Goal: Transaction & Acquisition: Purchase product/service

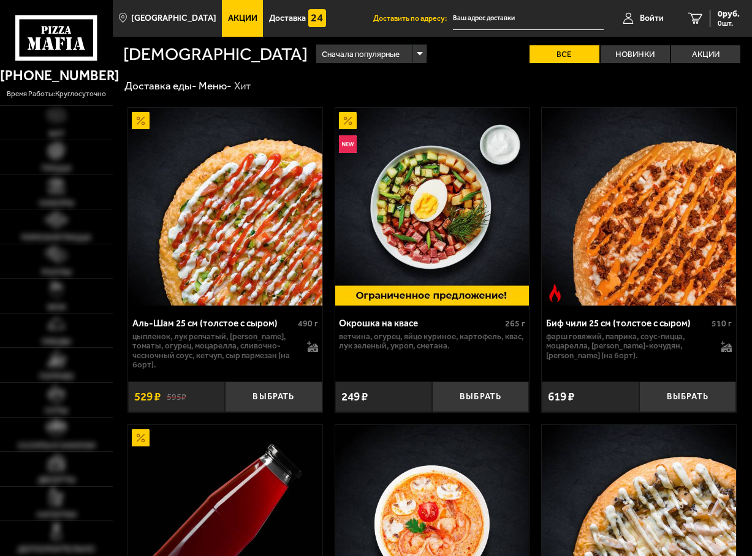
type input "[STREET_ADDRESS]"
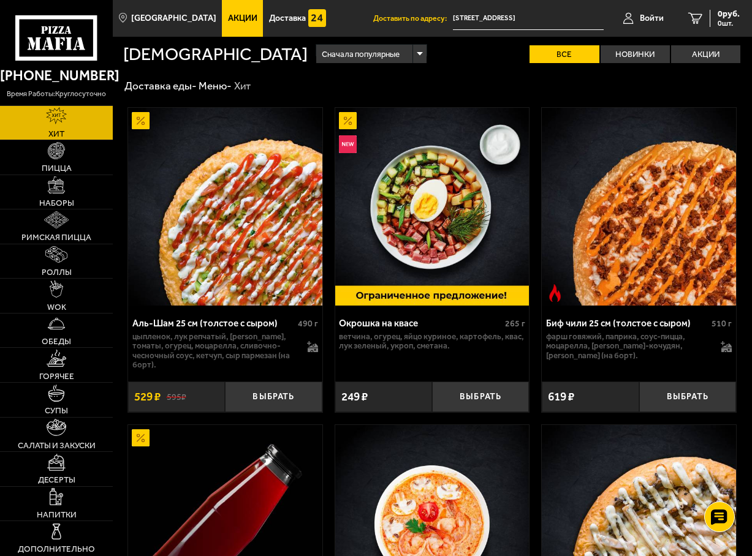
click at [238, 18] on span "Акции" at bounding box center [242, 18] width 29 height 9
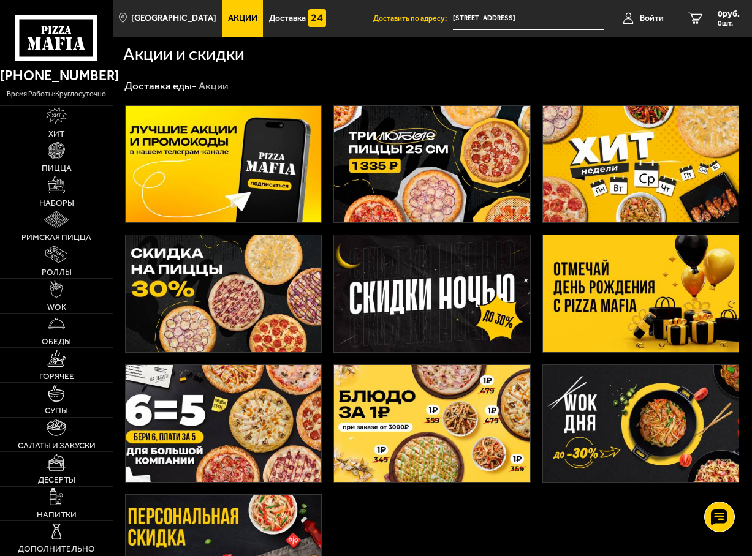
click at [70, 157] on link "Пицца" at bounding box center [56, 157] width 113 height 34
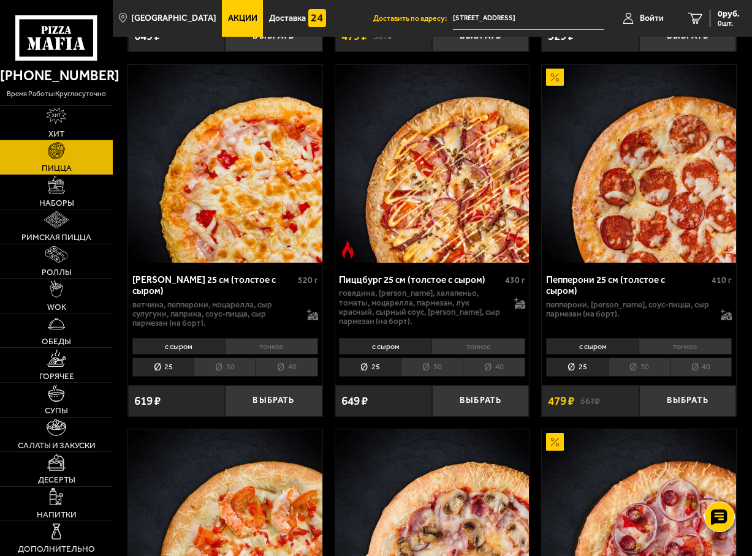
scroll to position [1593, 0]
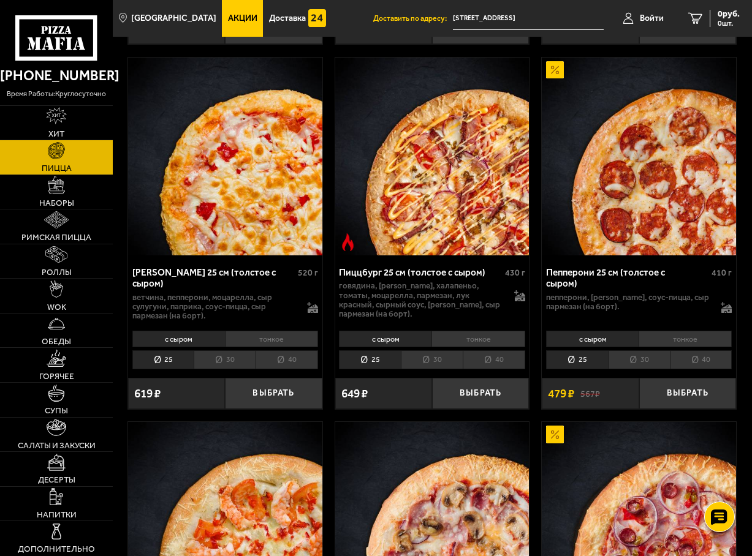
click at [697, 355] on li "40" at bounding box center [701, 359] width 62 height 18
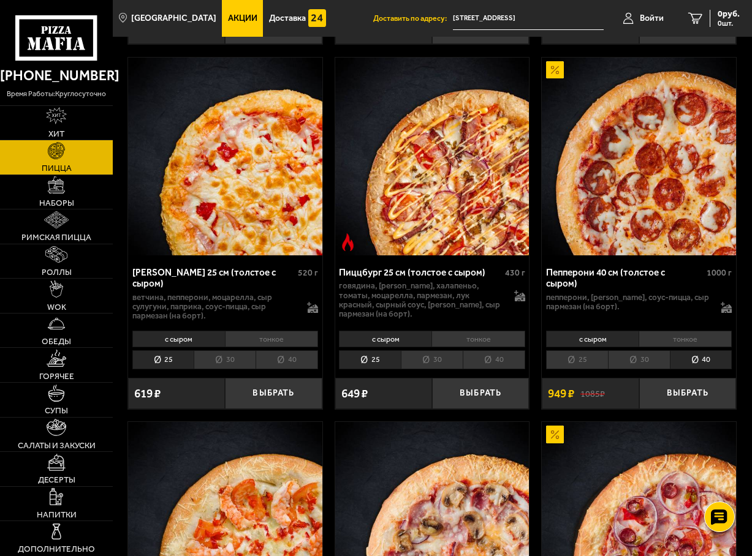
click at [645, 352] on li "30" at bounding box center [639, 359] width 62 height 18
